Goal: Check status: Verify the current state of an ongoing process or item

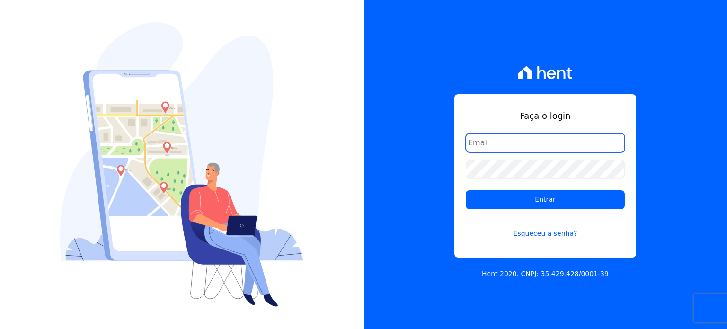
type input "[PERSON_NAME][EMAIL_ADDRESS][PERSON_NAME][DOMAIN_NAME]"
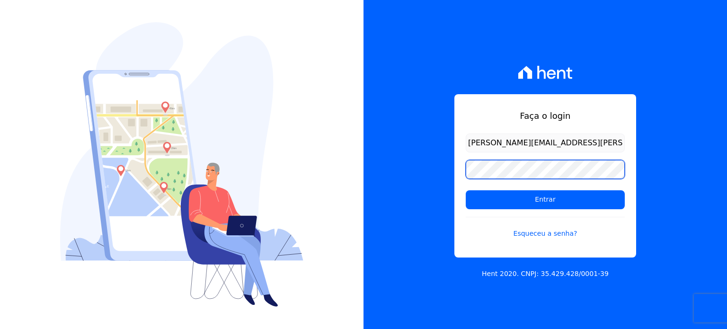
click at [442, 174] on div "Faça o login [PERSON_NAME][EMAIL_ADDRESS][PERSON_NAME][DOMAIN_NAME] Entrar Esqu…" at bounding box center [546, 164] width 364 height 329
click at [466, 190] on input "Entrar" at bounding box center [545, 199] width 159 height 19
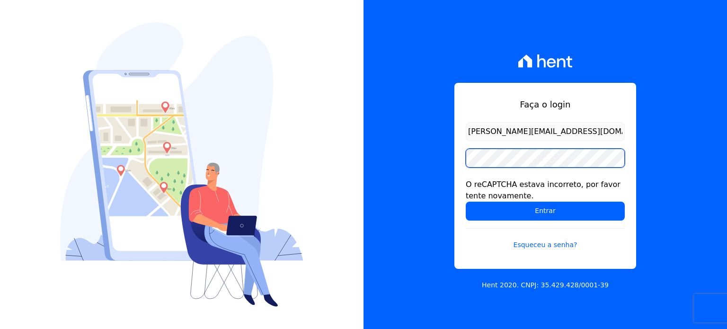
click at [451, 162] on div "Faça o login [PERSON_NAME][EMAIL_ADDRESS][DOMAIN_NAME] O reCAPTCHA estava incor…" at bounding box center [546, 164] width 364 height 329
click at [466, 202] on input "Entrar" at bounding box center [545, 211] width 159 height 19
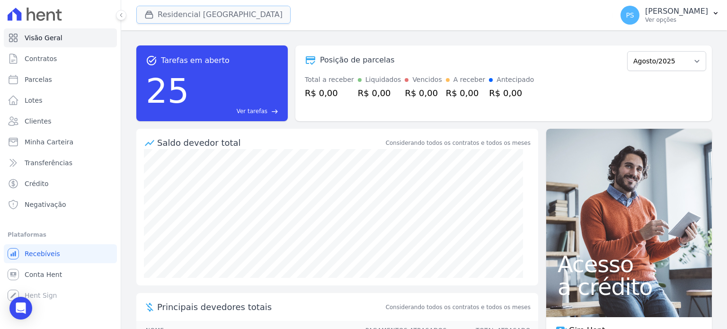
click at [178, 14] on button "Residencial Villa Sardenha" at bounding box center [213, 15] width 154 height 18
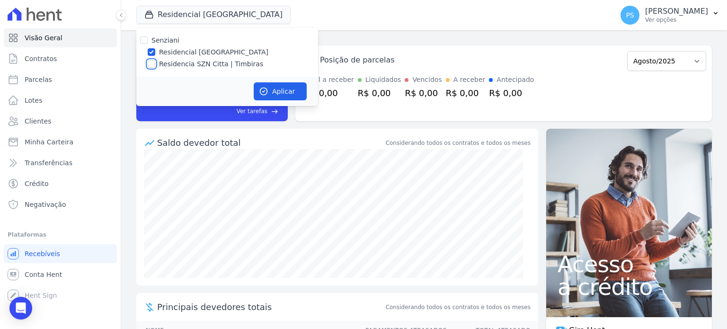
click at [152, 65] on input "Residencia SZN Citta | Timbiras" at bounding box center [152, 64] width 8 height 8
checkbox input "true"
click at [150, 47] on div at bounding box center [152, 51] width 8 height 9
click at [153, 50] on input "Residencial Villa Sardenha" at bounding box center [152, 52] width 8 height 8
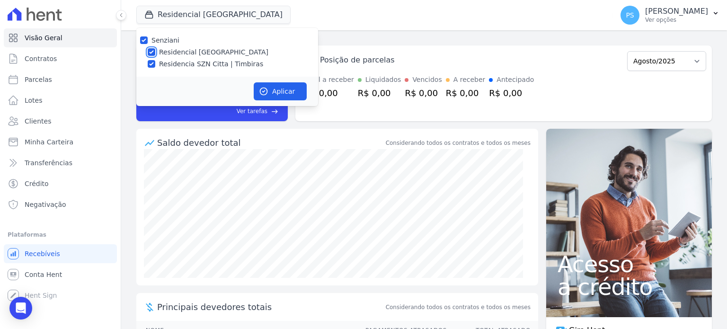
checkbox input "false"
click at [299, 89] on button "Aplicar" at bounding box center [280, 91] width 53 height 18
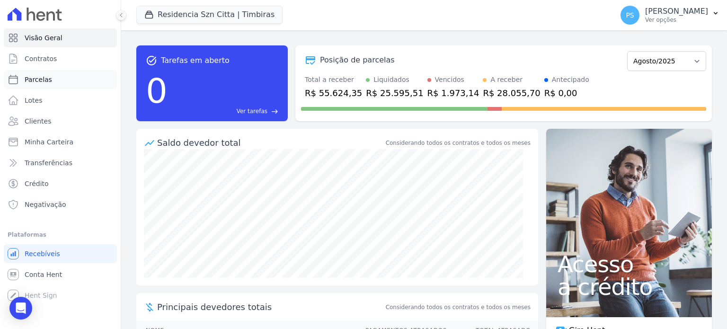
click at [44, 78] on span "Parcelas" at bounding box center [38, 79] width 27 height 9
select select
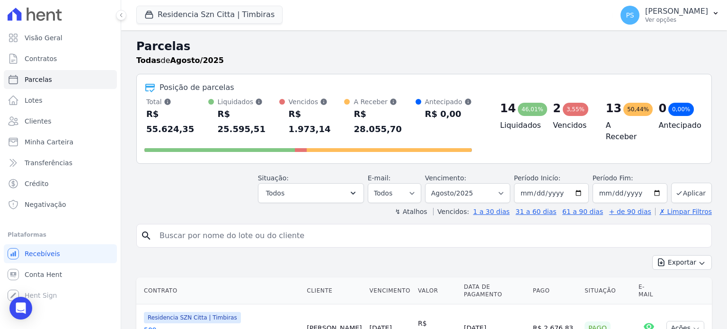
click at [298, 226] on input "search" at bounding box center [431, 235] width 554 height 19
type input "talla"
select select
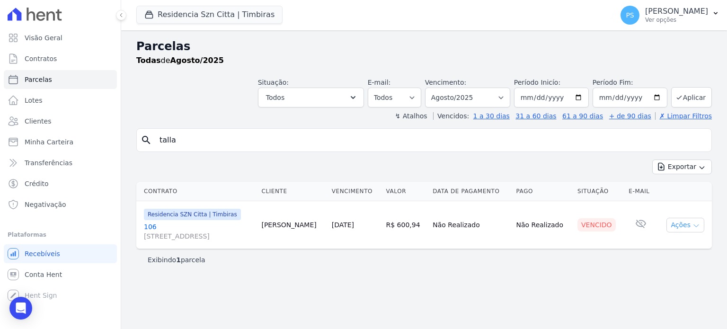
click at [693, 225] on icon "button" at bounding box center [696, 226] width 8 height 8
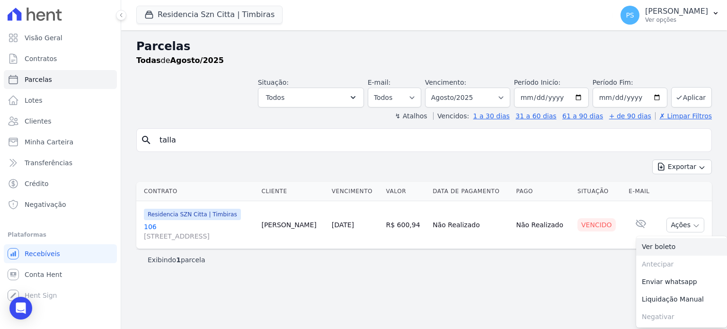
click at [668, 248] on link "Ver boleto" at bounding box center [681, 247] width 91 height 18
drag, startPoint x: 263, startPoint y: 133, endPoint x: 231, endPoint y: 92, distance: 52.3
click at [171, 136] on input "talla" at bounding box center [431, 140] width 554 height 19
